Goal: Submit feedback/report problem: Submit feedback/report problem

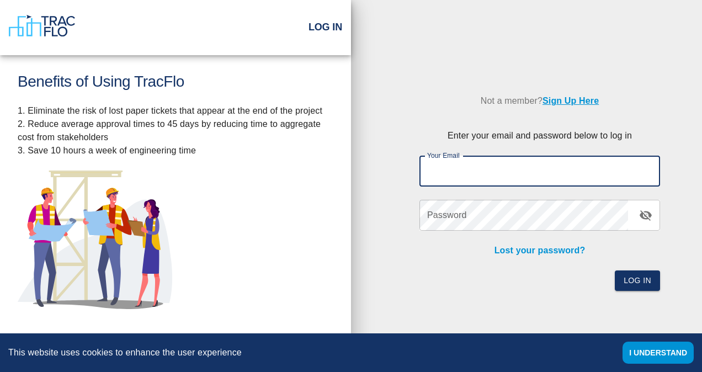
click at [508, 172] on input "Your Email" at bounding box center [539, 171] width 241 height 31
type input "[PERSON_NAME][EMAIL_ADDRESS][PERSON_NAME][PERSON_NAME][DOMAIN_NAME]"
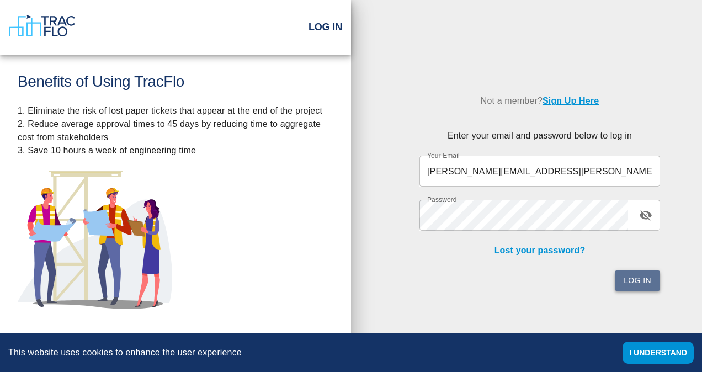
click at [652, 283] on button "Log In" at bounding box center [637, 280] width 45 height 20
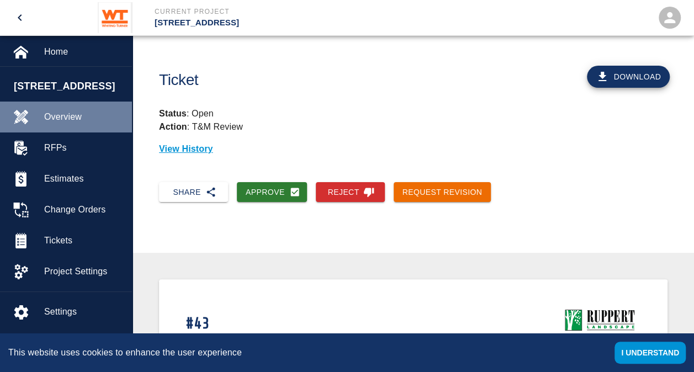
click at [70, 114] on span "Overview" at bounding box center [83, 116] width 79 height 13
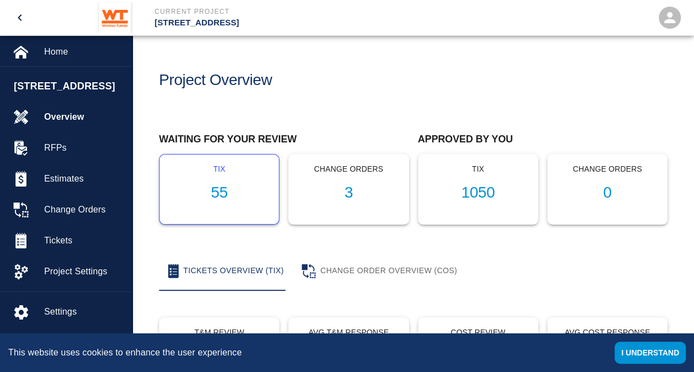
click at [220, 198] on h1 "55" at bounding box center [219, 193] width 102 height 18
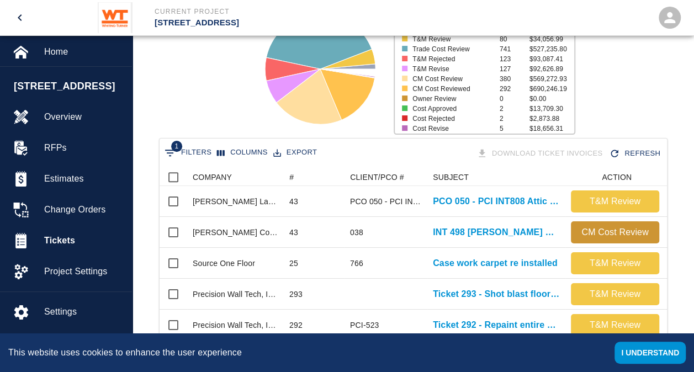
scroll to position [116, 0]
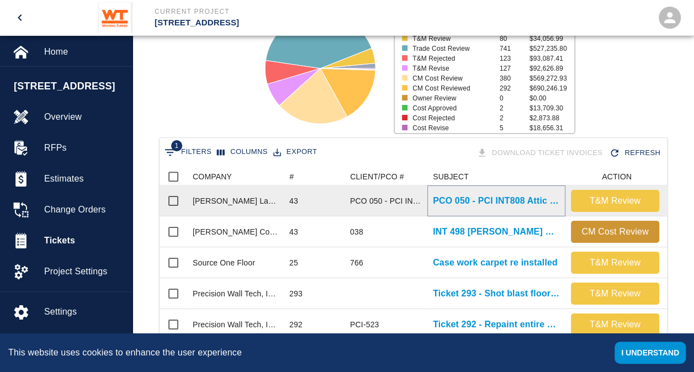
click at [491, 200] on p "PCO 050 - PCI INT808 Attic Stock Pavers" at bounding box center [496, 200] width 127 height 13
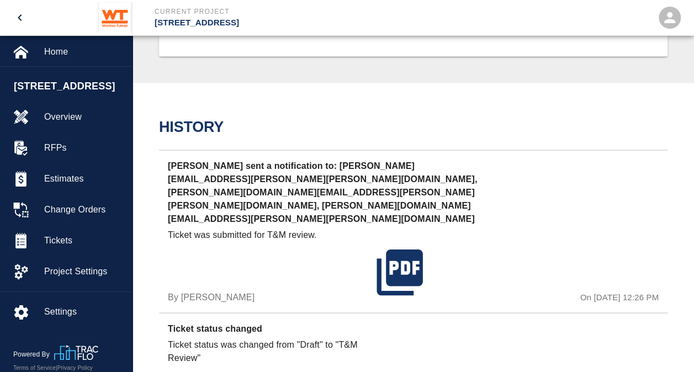
scroll to position [886, 0]
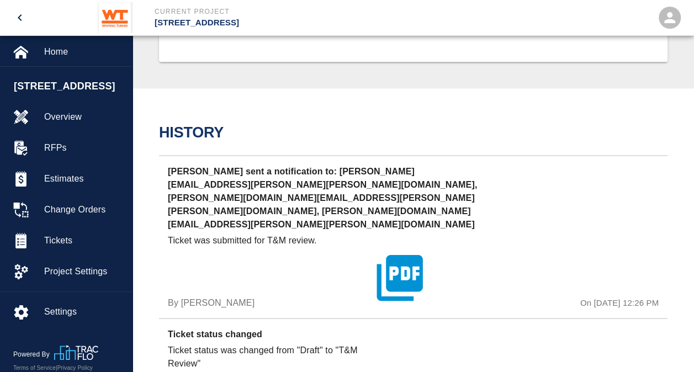
click at [413, 250] on icon "button" at bounding box center [399, 277] width 55 height 55
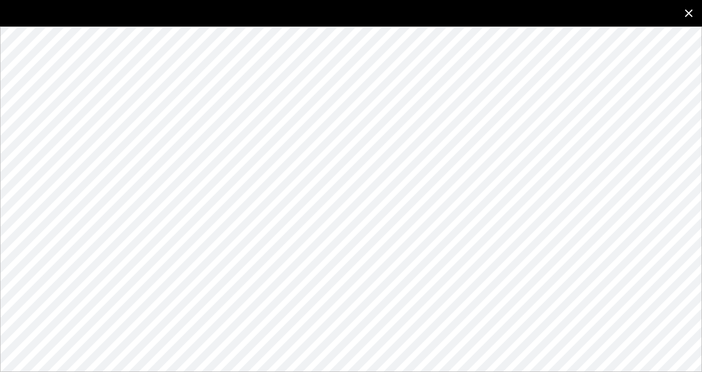
click at [689, 12] on icon "close" at bounding box center [689, 13] width 8 height 8
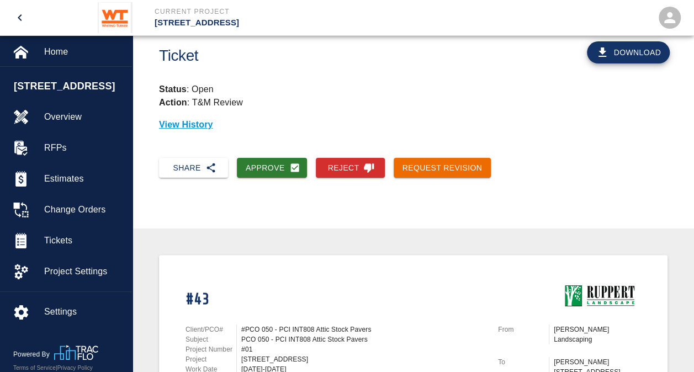
scroll to position [24, 0]
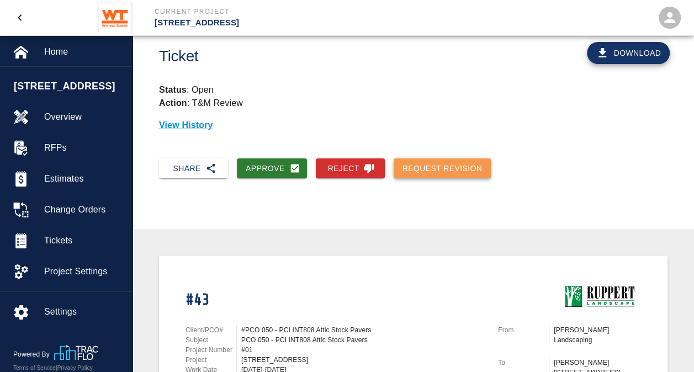
click at [459, 163] on button "Request Revision" at bounding box center [442, 168] width 98 height 20
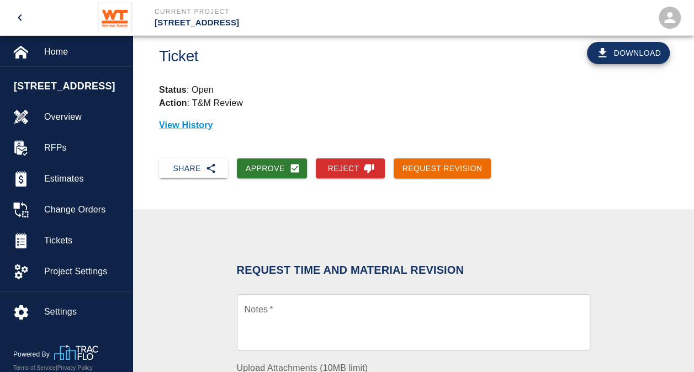
scroll to position [104, 0]
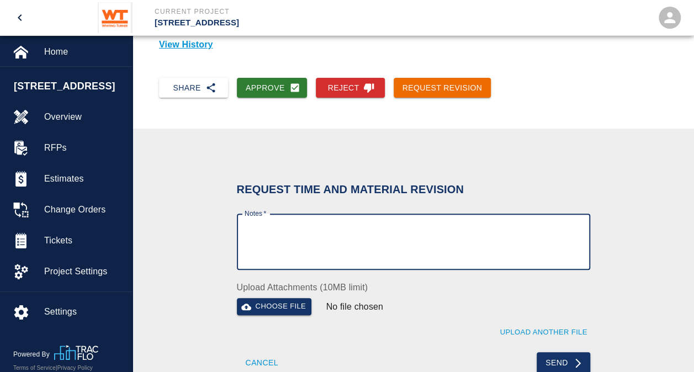
click at [297, 250] on textarea "Notes   *" at bounding box center [413, 242] width 338 height 38
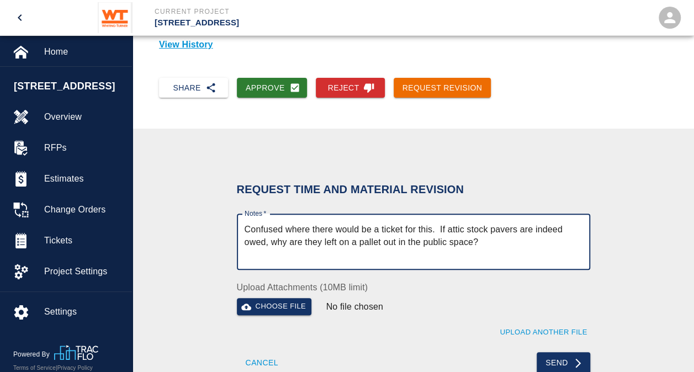
click at [423, 241] on textarea "Confused where there would be a ticket for this. If attic stock pavers are inde…" at bounding box center [413, 242] width 338 height 38
click at [525, 255] on textarea "Confused where there would be a ticket for this. If attic stock pavers are inde…" at bounding box center [413, 242] width 338 height 38
click at [526, 236] on textarea "Confused where there would be a ticket for this. If attic stock pavers are inde…" at bounding box center [413, 242] width 338 height 38
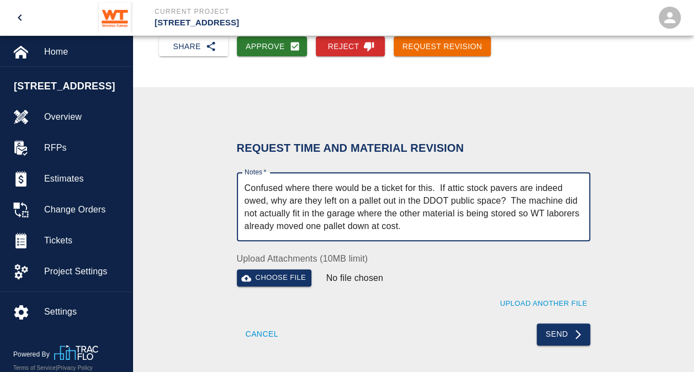
scroll to position [147, 0]
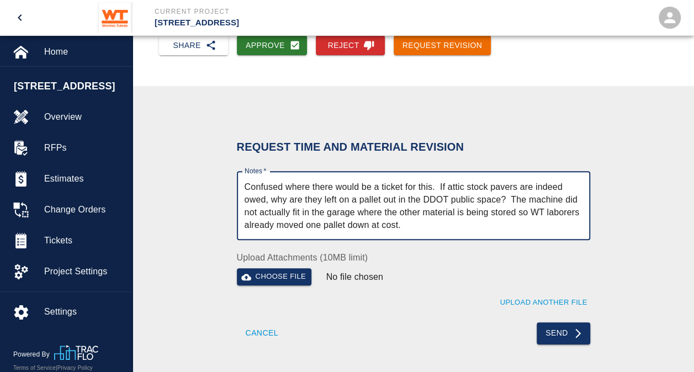
drag, startPoint x: 404, startPoint y: 222, endPoint x: 372, endPoint y: 226, distance: 32.2
click at [372, 226] on textarea "Confused where there would be a ticket for this. If attic stock pavers are inde…" at bounding box center [413, 205] width 338 height 51
type textarea "Confused where there would be a ticket for this. If attic stock pavers are inde…"
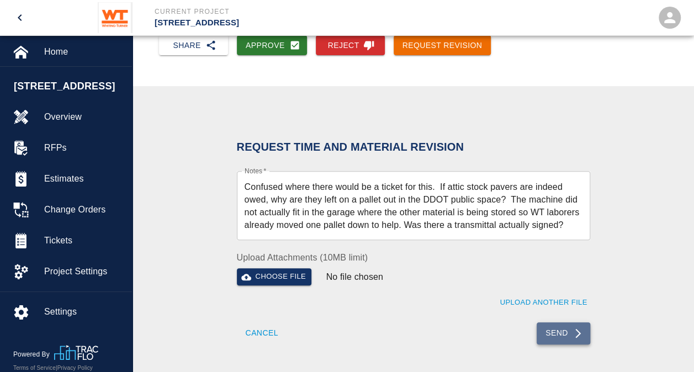
click at [567, 333] on button "Send" at bounding box center [563, 333] width 54 height 22
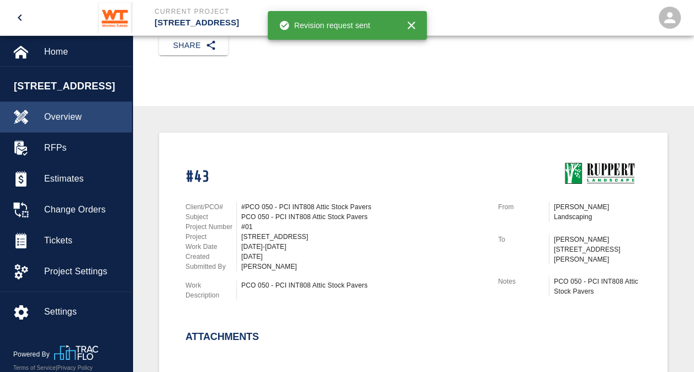
scroll to position [0, 0]
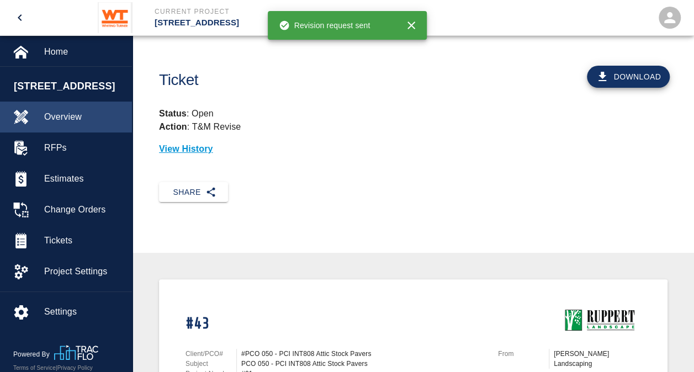
click at [64, 114] on span "Overview" at bounding box center [83, 116] width 79 height 13
